Goal: Task Accomplishment & Management: Use online tool/utility

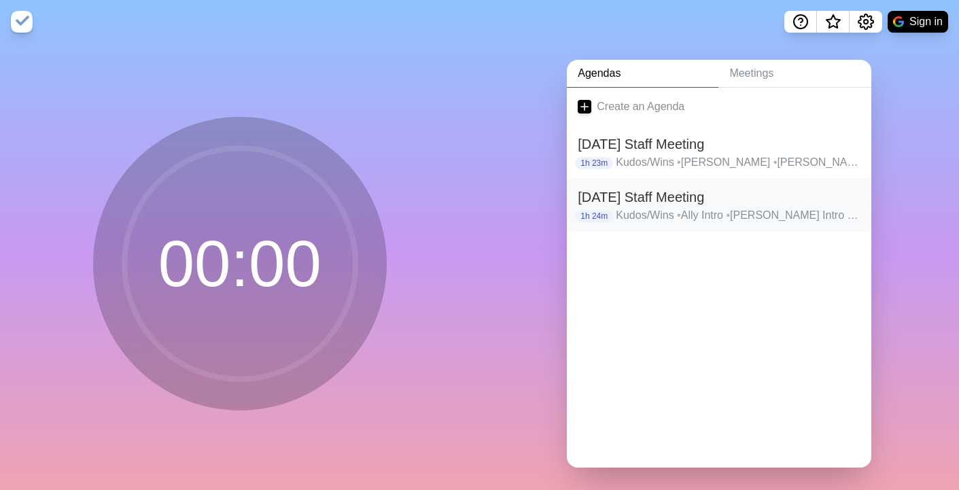
click at [631, 196] on h2 "[DATE] Staff Meeting" at bounding box center [719, 197] width 283 height 20
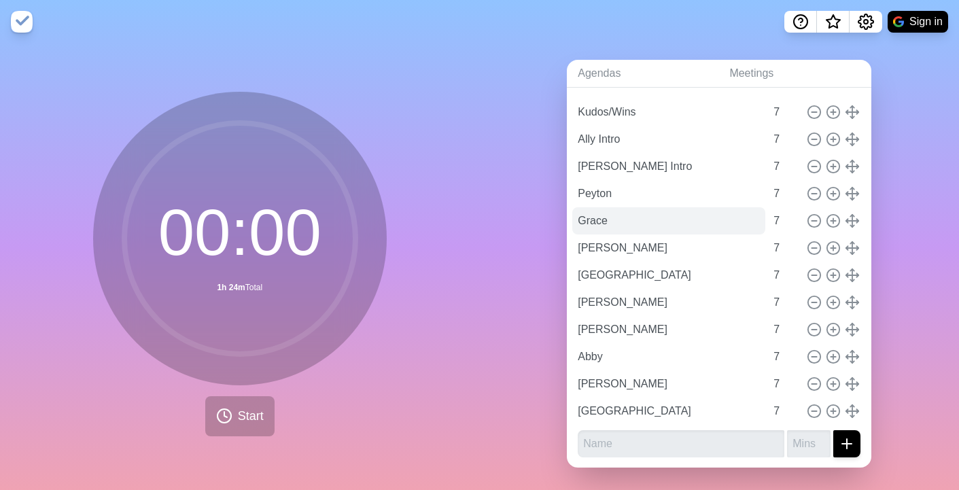
scroll to position [5, 0]
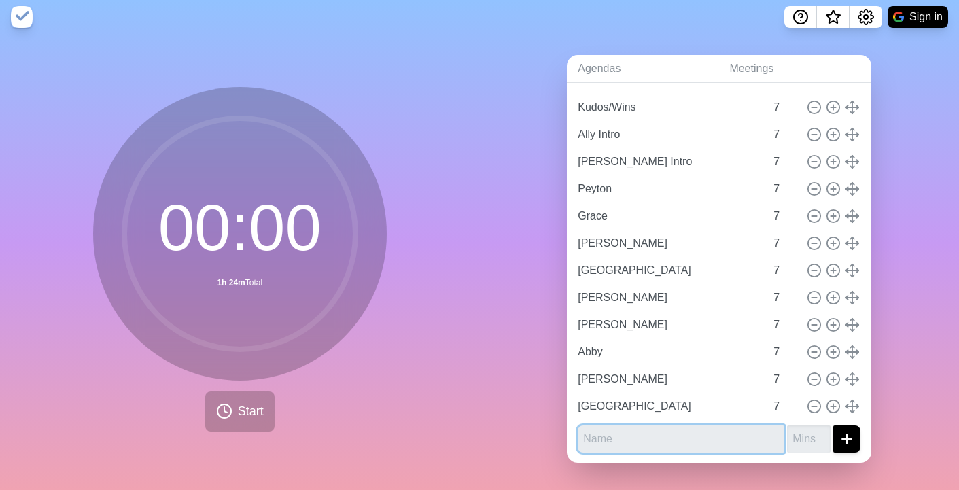
click at [611, 443] on input "text" at bounding box center [681, 438] width 207 height 27
type input "Client Role Review"
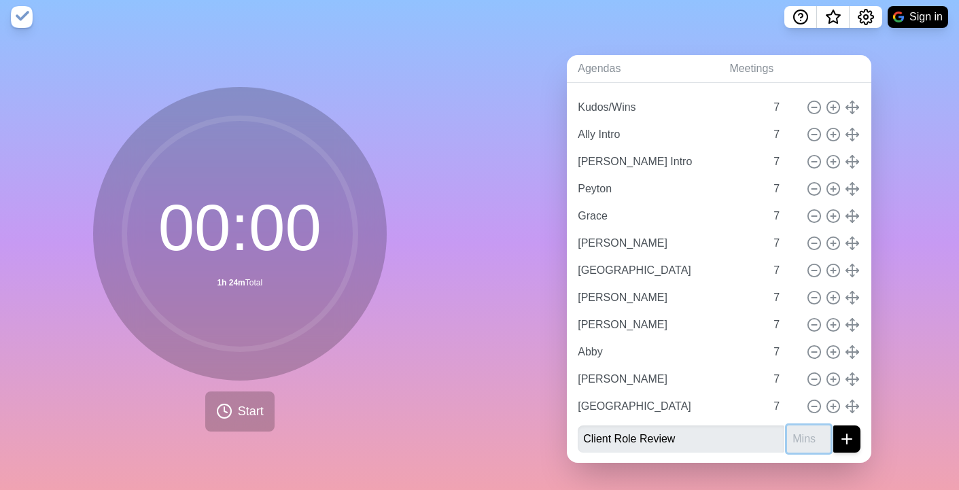
click at [811, 444] on input "number" at bounding box center [808, 438] width 43 height 27
type input "10"
click at [833, 425] on button "submit" at bounding box center [846, 438] width 27 height 27
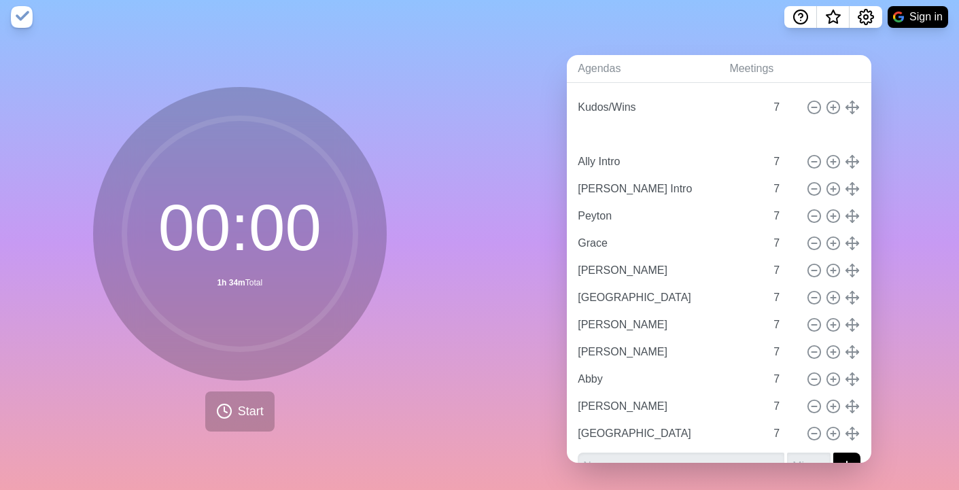
type input "Client Role Review"
type input "10"
type input "Ally Intro"
type input "[PERSON_NAME] Intro"
type input "Peyton"
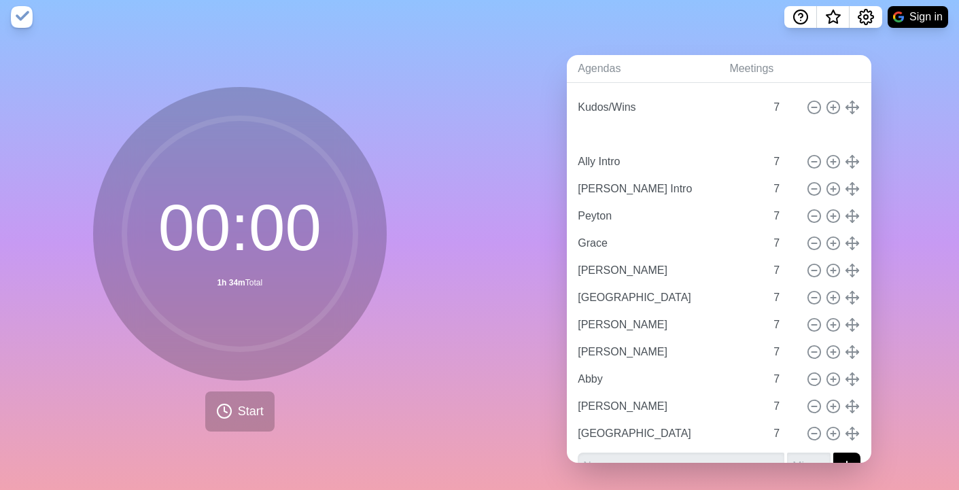
type input "Grace"
type input "[PERSON_NAME]"
type input "[GEOGRAPHIC_DATA]"
type input "[PERSON_NAME]"
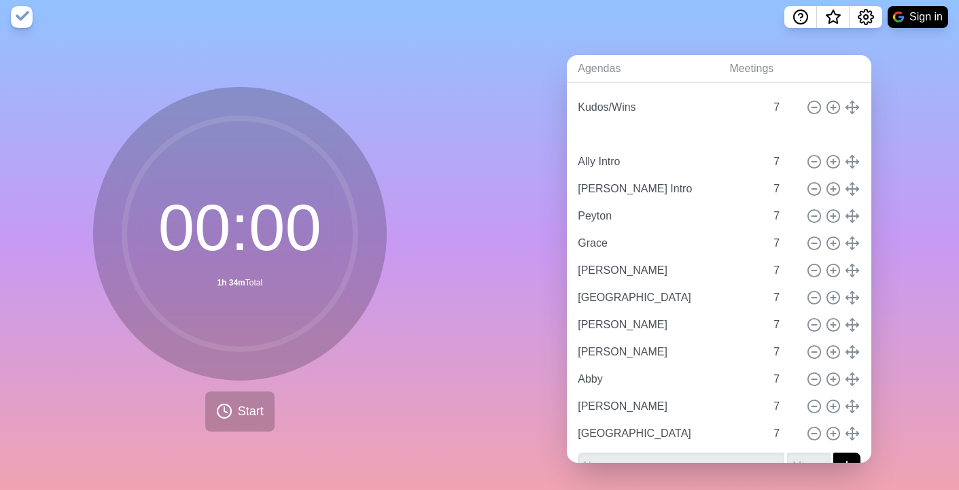
type input "Abby"
type input "[PERSON_NAME]"
type input "[GEOGRAPHIC_DATA]"
type input "7"
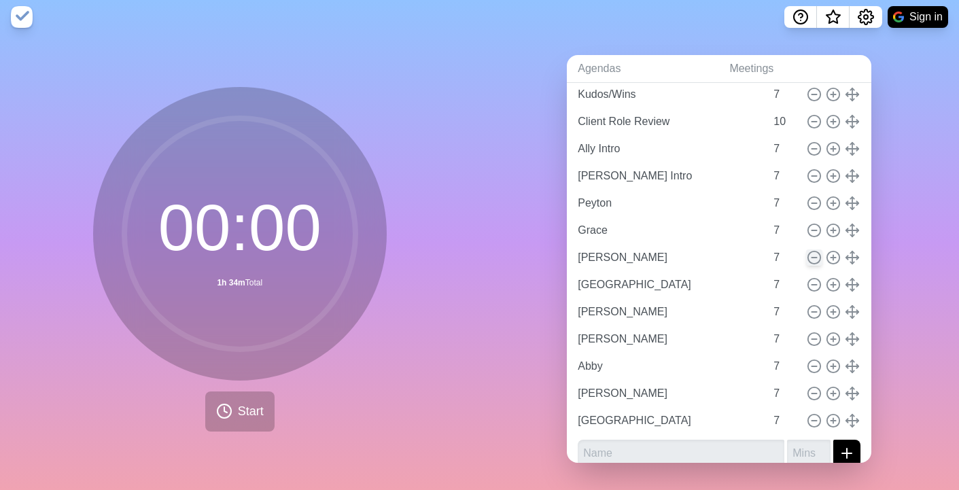
scroll to position [77, 0]
click at [795, 152] on input "6" at bounding box center [784, 146] width 33 height 27
type input "5"
click at [795, 152] on input "5" at bounding box center [784, 146] width 33 height 27
click at [796, 177] on input "6" at bounding box center [784, 173] width 33 height 27
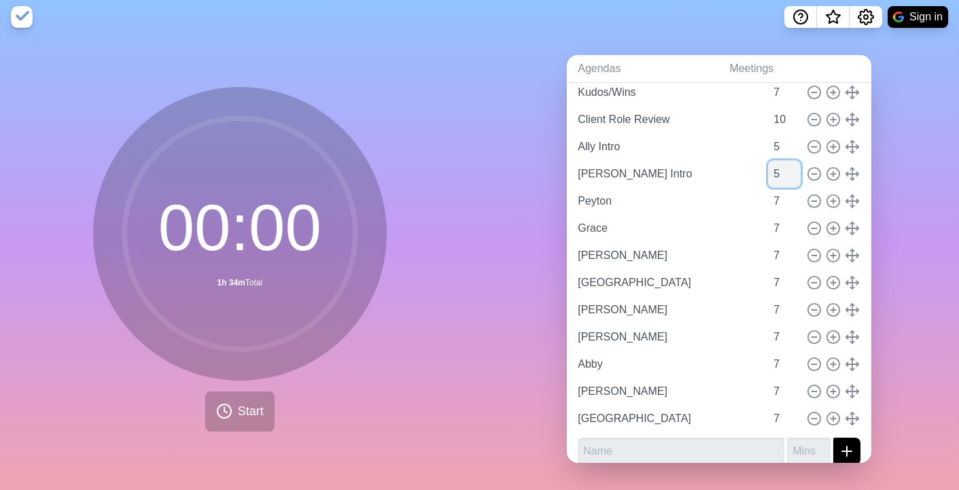
type input "5"
click at [796, 177] on input "5" at bounding box center [784, 173] width 33 height 27
type input "6"
click at [795, 99] on input "6" at bounding box center [784, 92] width 33 height 27
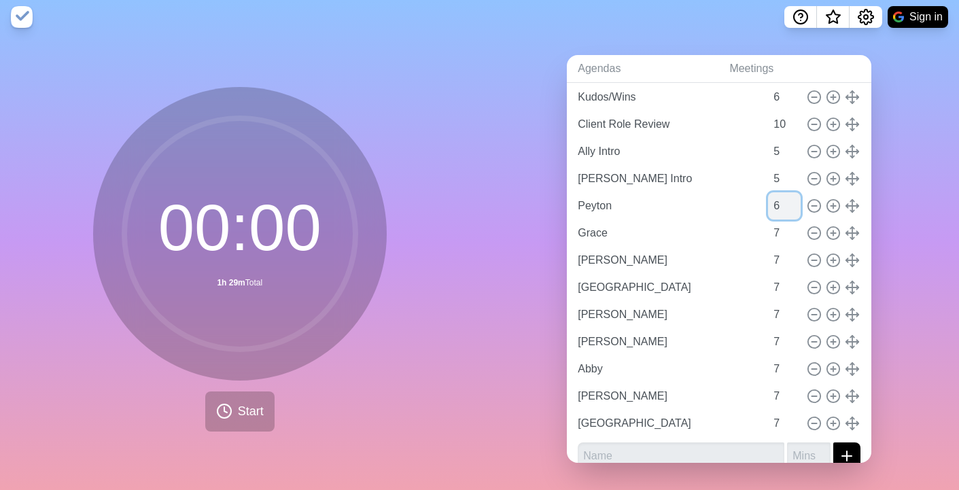
type input "6"
click at [793, 208] on input "6" at bounding box center [784, 205] width 33 height 27
type input "6"
click at [793, 237] on input "6" at bounding box center [784, 232] width 33 height 27
type input "6"
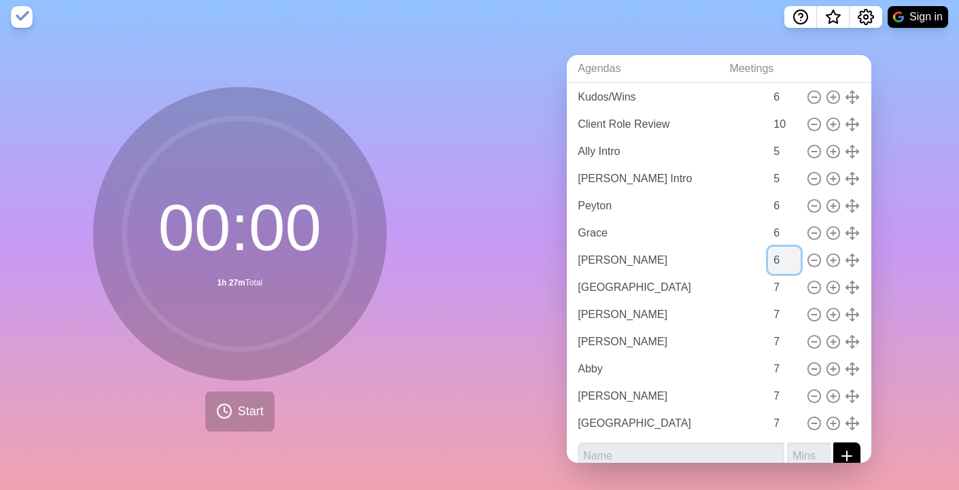
click at [793, 263] on input "6" at bounding box center [784, 260] width 33 height 27
type input "6"
click at [793, 292] on input "6" at bounding box center [784, 287] width 33 height 27
type input "6"
click at [794, 315] on input "6" at bounding box center [784, 314] width 33 height 27
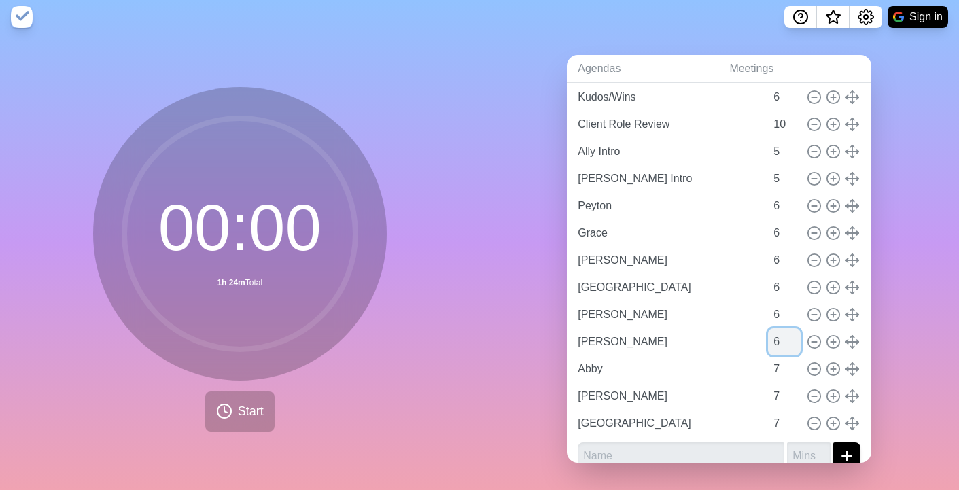
type input "6"
click at [794, 345] on input "6" at bounding box center [784, 341] width 33 height 27
type input "6"
click at [793, 374] on input "6" at bounding box center [784, 368] width 33 height 27
type input "6"
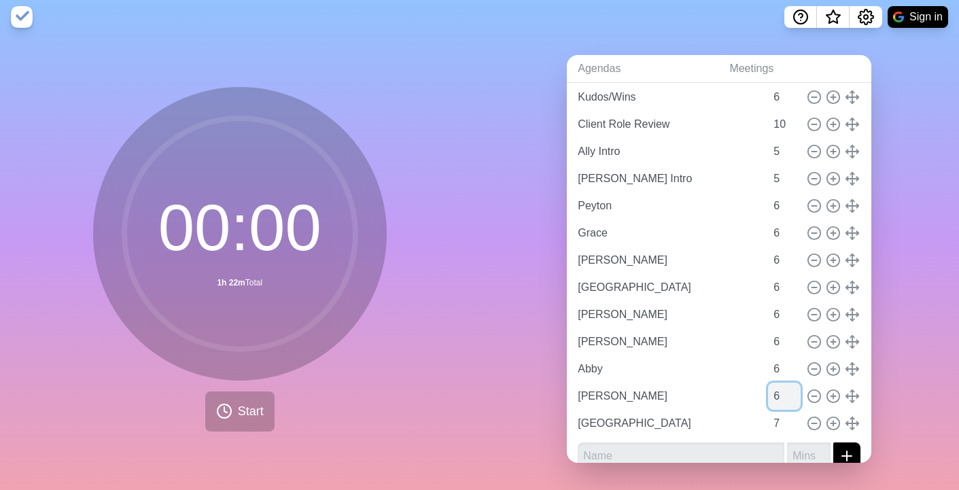
click at [793, 400] on input "6" at bounding box center [784, 396] width 33 height 27
type input "6"
click at [793, 427] on input "6" at bounding box center [784, 423] width 33 height 27
type input "6"
click at [795, 145] on input "6" at bounding box center [784, 151] width 33 height 27
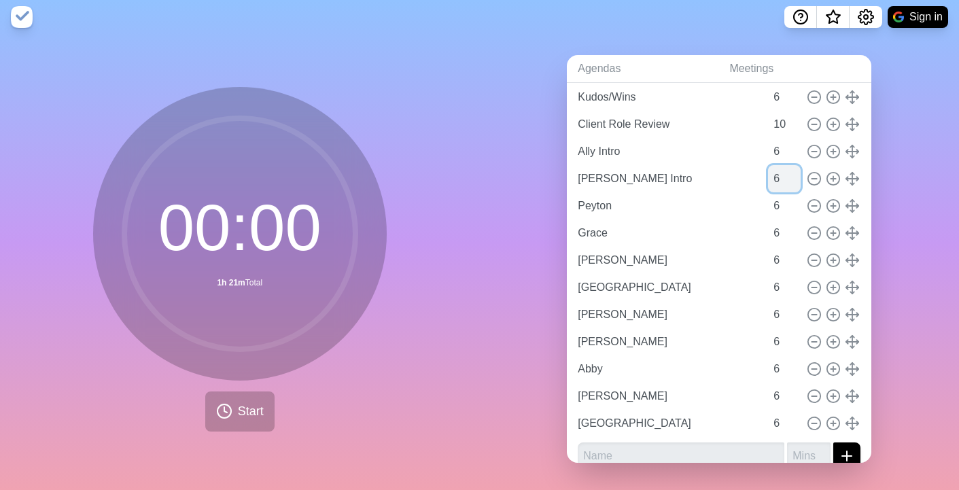
type input "6"
click at [793, 173] on input "6" at bounding box center [784, 178] width 33 height 27
click at [523, 135] on div "Agendas Meetings Back [DATE] Staff Meeting Kudos/Wins 6 Client Role Review 10 A…" at bounding box center [720, 264] width 480 height 451
click at [780, 121] on input "10" at bounding box center [784, 124] width 33 height 27
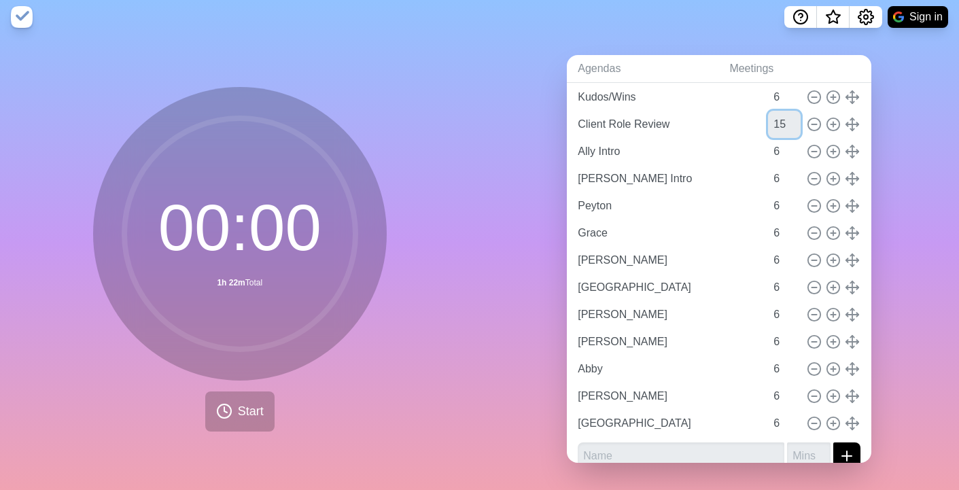
type input "15"
click at [489, 96] on div "Agendas Meetings Back [DATE] Staff Meeting Kudos/Wins 6 Client Role Review 15 A…" at bounding box center [720, 264] width 480 height 451
click at [794, 160] on input "6" at bounding box center [784, 151] width 33 height 27
type input "5"
click at [796, 156] on input "5" at bounding box center [784, 151] width 33 height 27
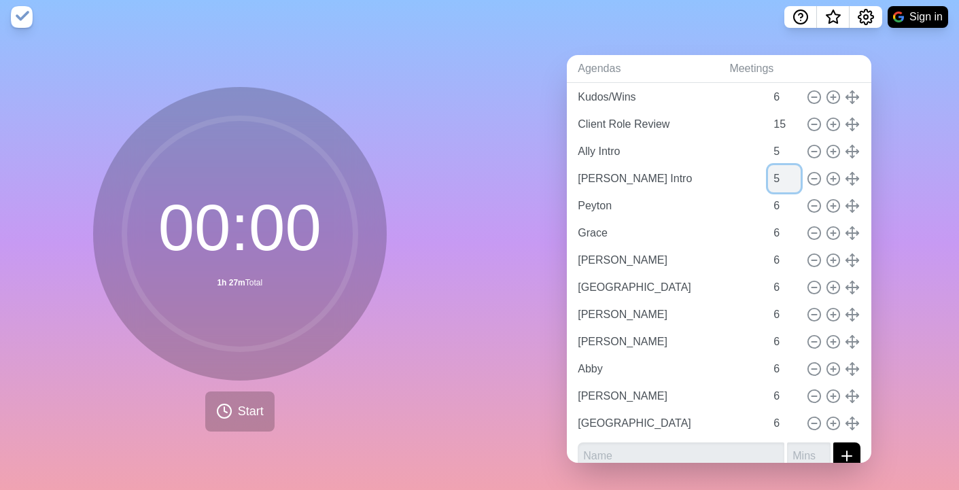
type input "5"
click at [793, 183] on input "5" at bounding box center [784, 178] width 33 height 27
click at [777, 93] on input "6" at bounding box center [784, 97] width 33 height 27
type input "10"
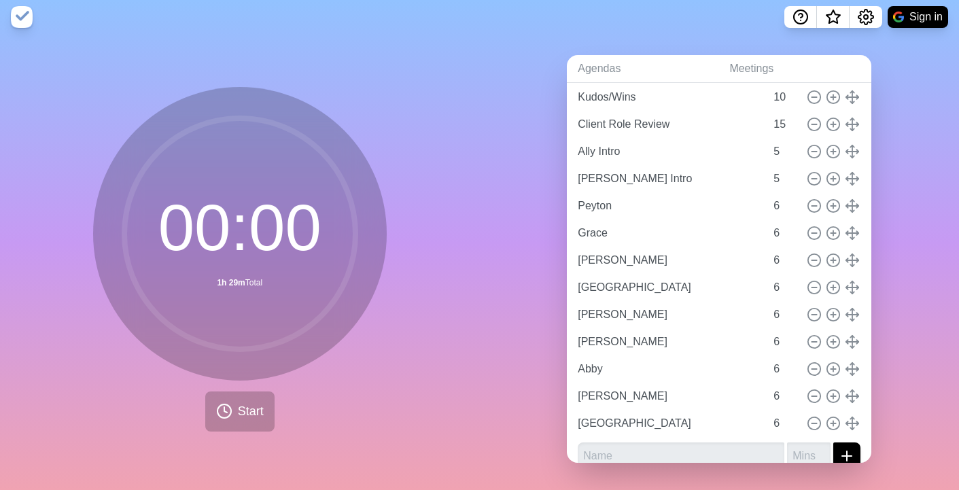
click at [463, 132] on div "00 : 00 1h 29m Total Start" at bounding box center [240, 264] width 480 height 451
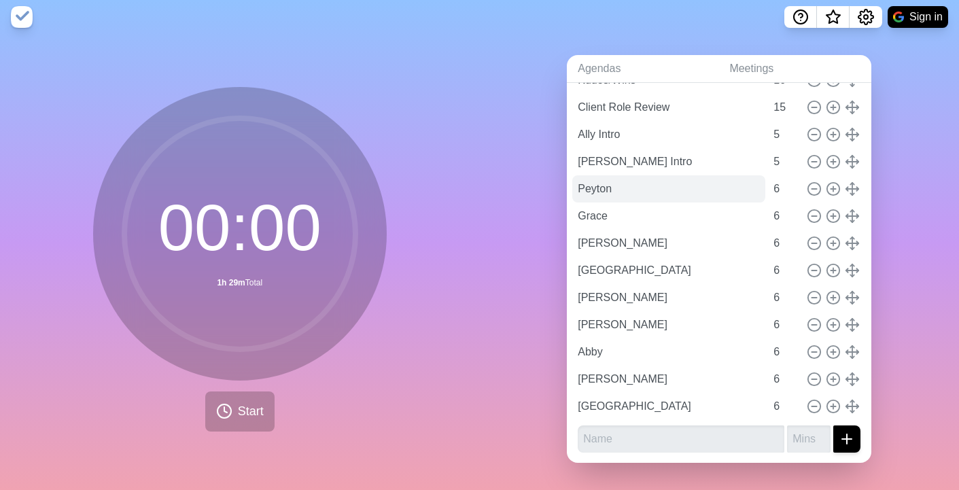
scroll to position [0, 0]
